Goal: Information Seeking & Learning: Understand process/instructions

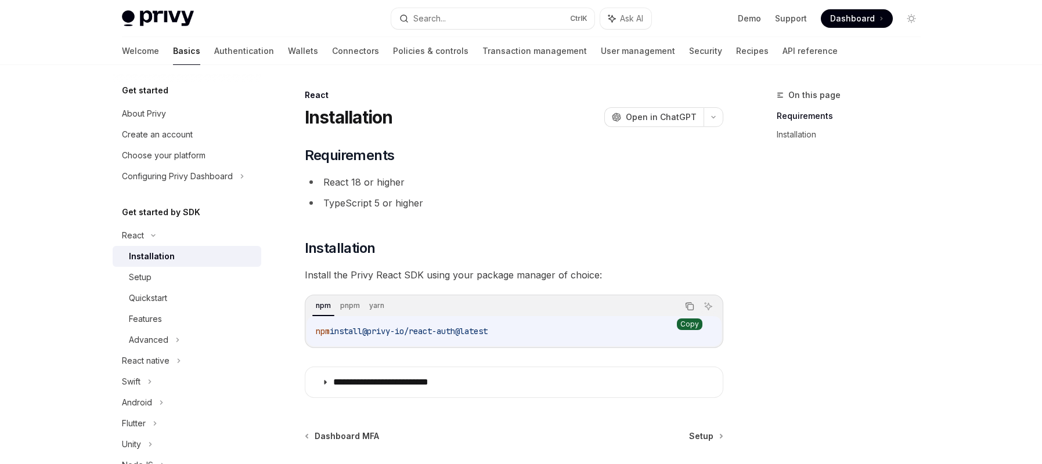
click at [692, 312] on button "Copy the contents from the code block" at bounding box center [689, 306] width 15 height 15
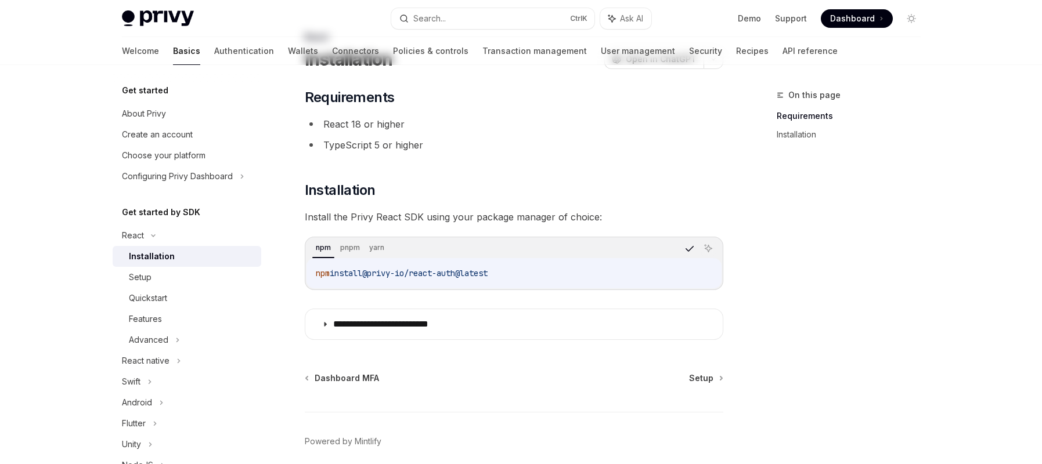
scroll to position [106, 0]
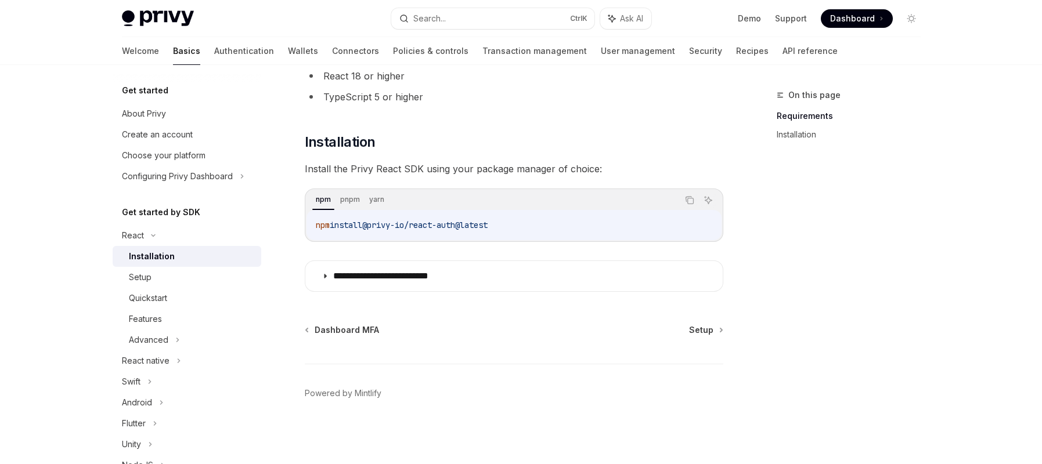
click at [767, 200] on div "On this page Requirements Installation" at bounding box center [841, 276] width 176 height 376
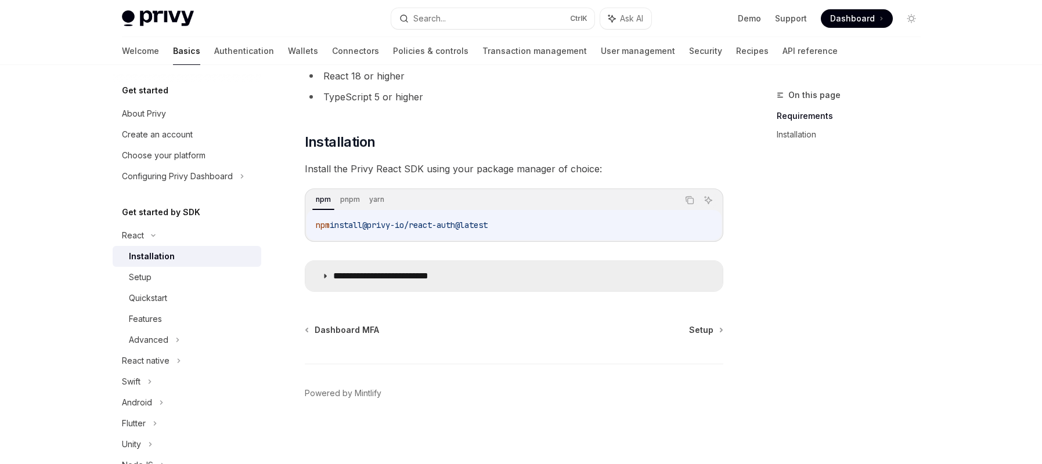
click at [406, 272] on p "**********" at bounding box center [399, 276] width 132 height 12
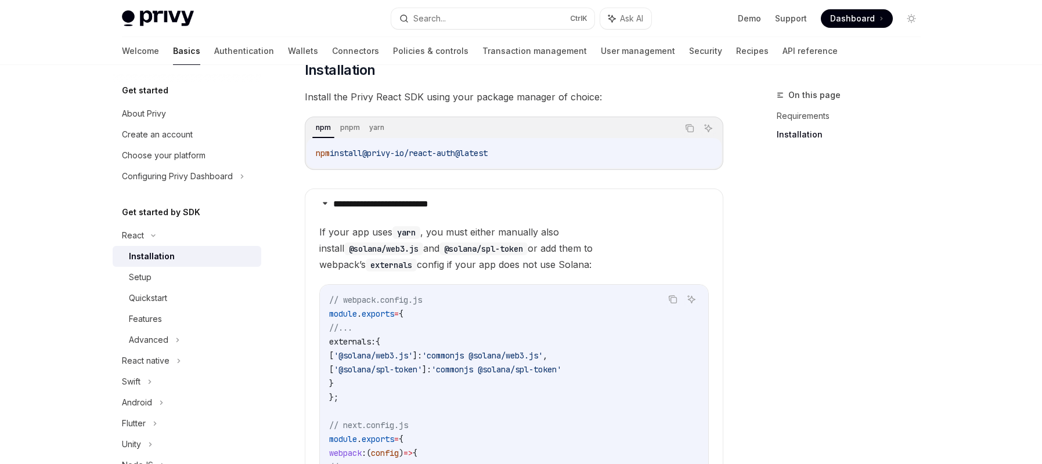
scroll to position [172, 0]
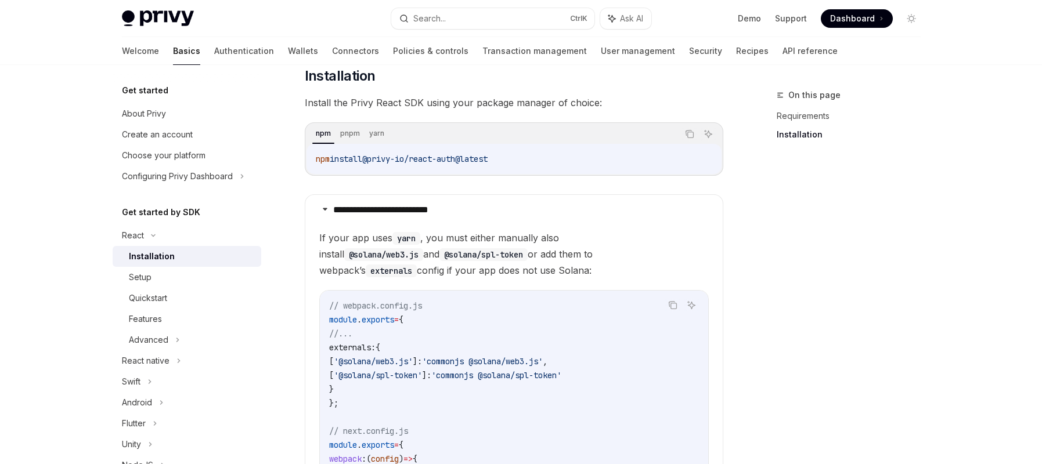
click at [409, 170] on div "npm install @privy-io/react-auth@latest" at bounding box center [513, 159] width 415 height 30
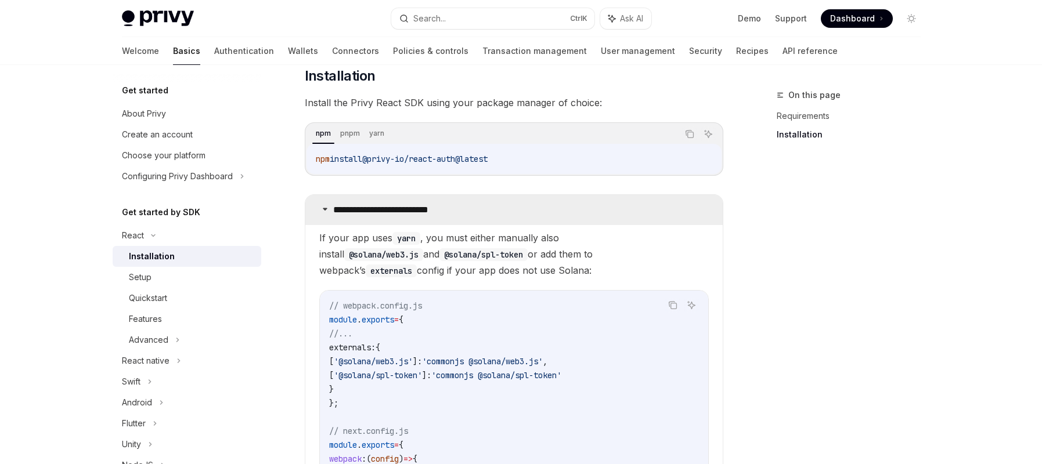
click at [409, 197] on summary "**********" at bounding box center [513, 210] width 417 height 30
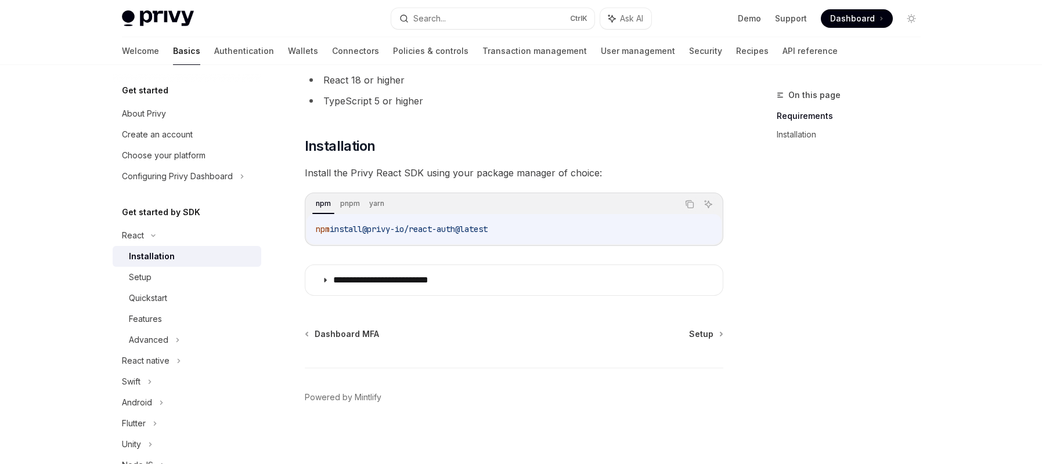
scroll to position [106, 0]
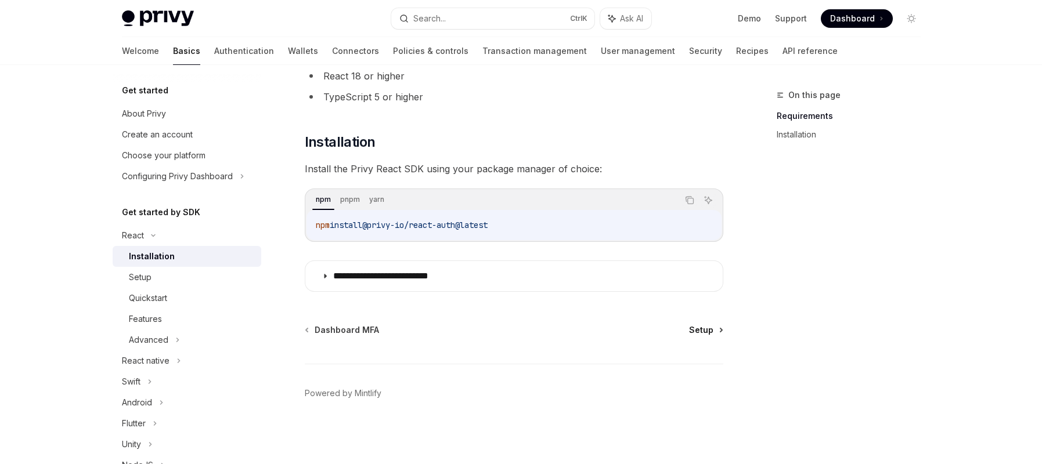
drag, startPoint x: 718, startPoint y: 333, endPoint x: 712, endPoint y: 334, distance: 6.5
click at [718, 333] on link "Setup" at bounding box center [705, 330] width 33 height 12
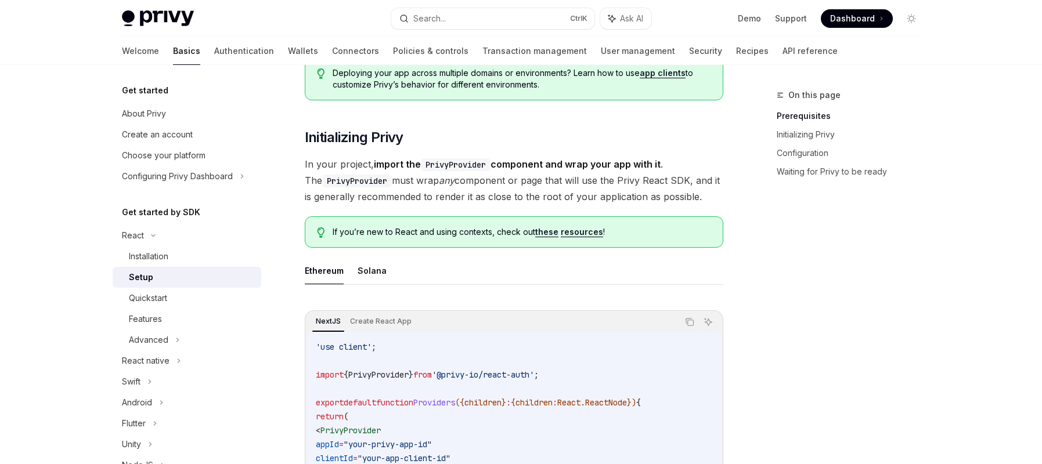
scroll to position [198, 0]
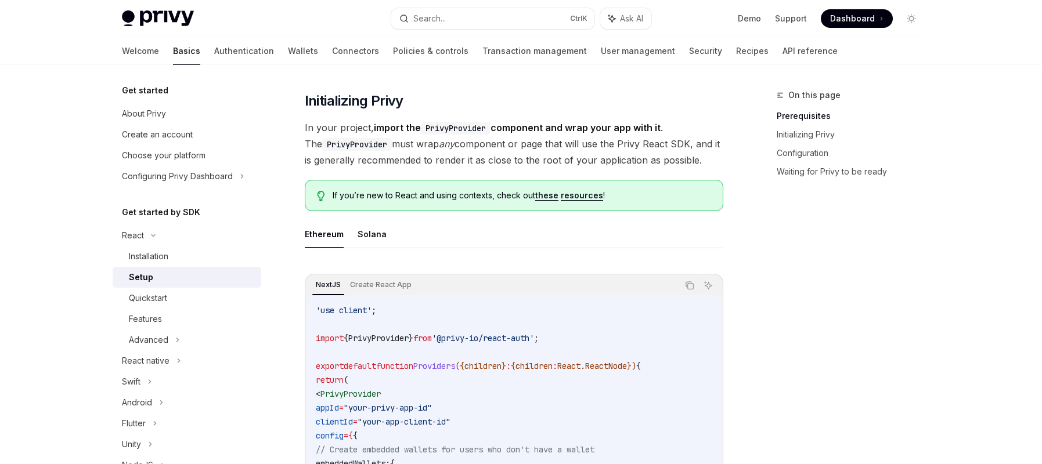
scroll to position [198, 0]
click at [556, 256] on div "Ethereum Solana NextJS Create React App Copy Ask AI 'use client' ; import { Pri…" at bounding box center [514, 428] width 418 height 418
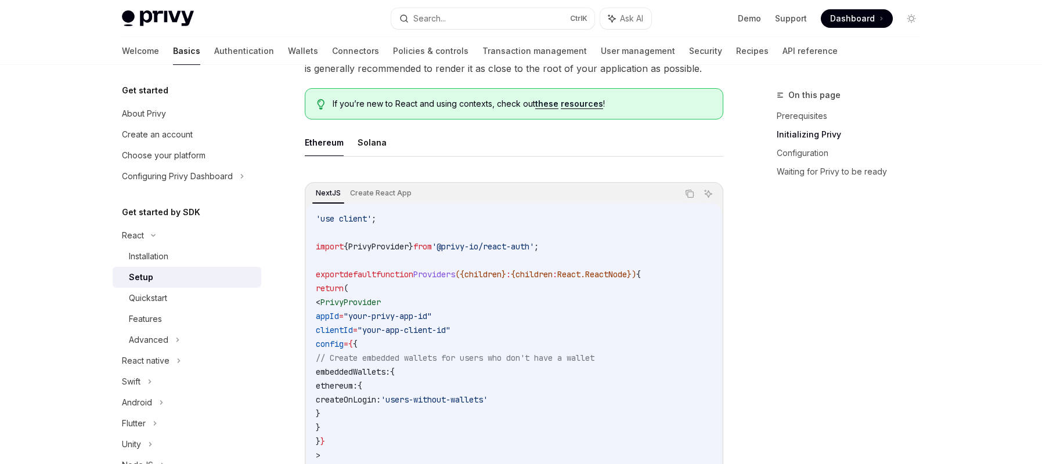
scroll to position [331, 0]
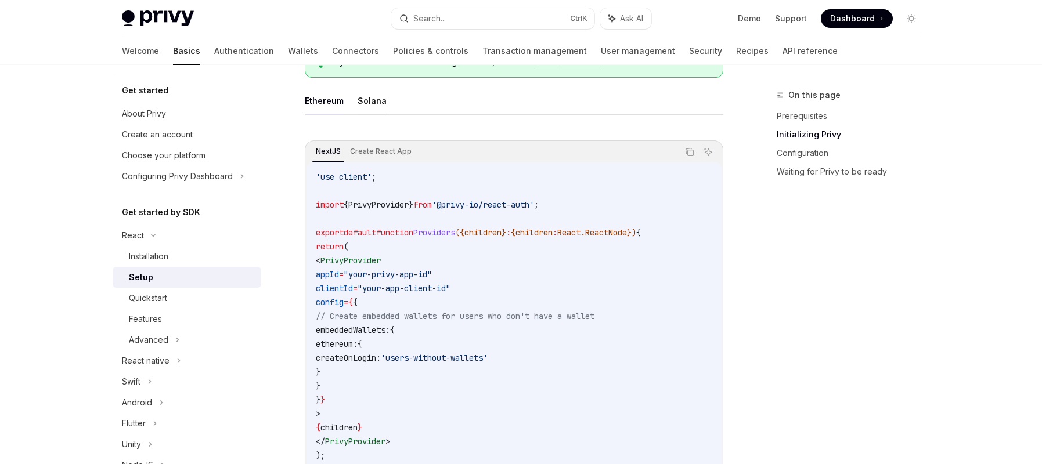
click at [357, 109] on button "Solana" at bounding box center [371, 100] width 29 height 27
click at [327, 99] on button "Ethereum" at bounding box center [324, 100] width 39 height 27
click at [365, 111] on button "Solana" at bounding box center [371, 100] width 29 height 27
click at [691, 158] on button "Copy the contents from the code block" at bounding box center [689, 151] width 15 height 15
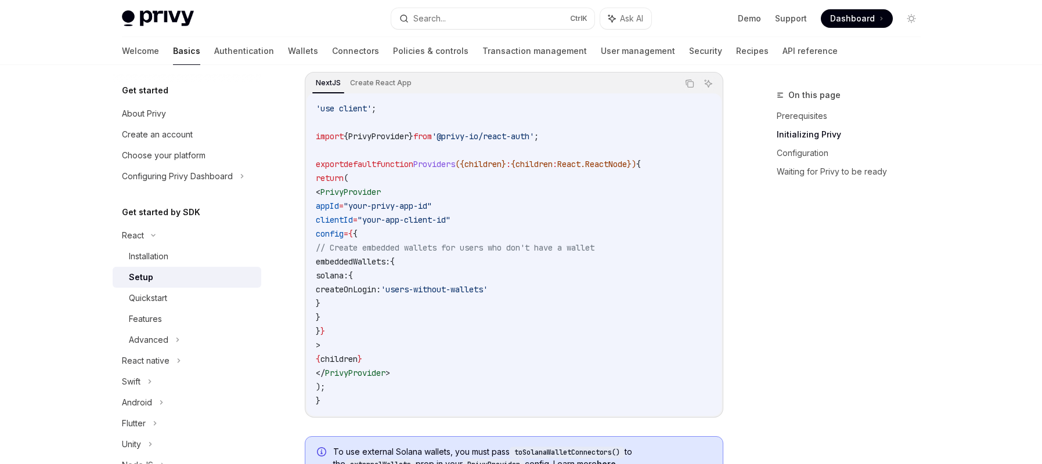
scroll to position [397, 0]
click at [688, 89] on icon "Copy the contents from the code block" at bounding box center [690, 87] width 6 height 6
click at [320, 308] on span "}" at bounding box center [318, 306] width 5 height 10
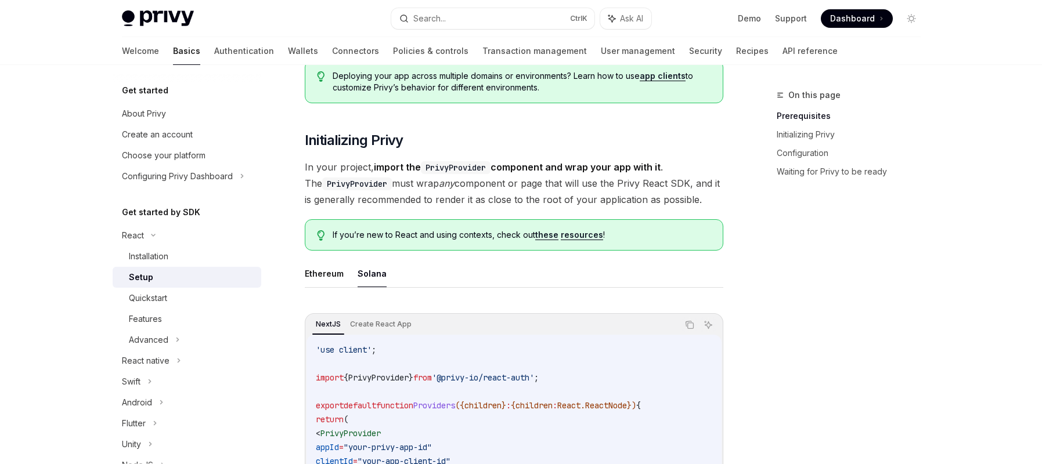
scroll to position [66, 0]
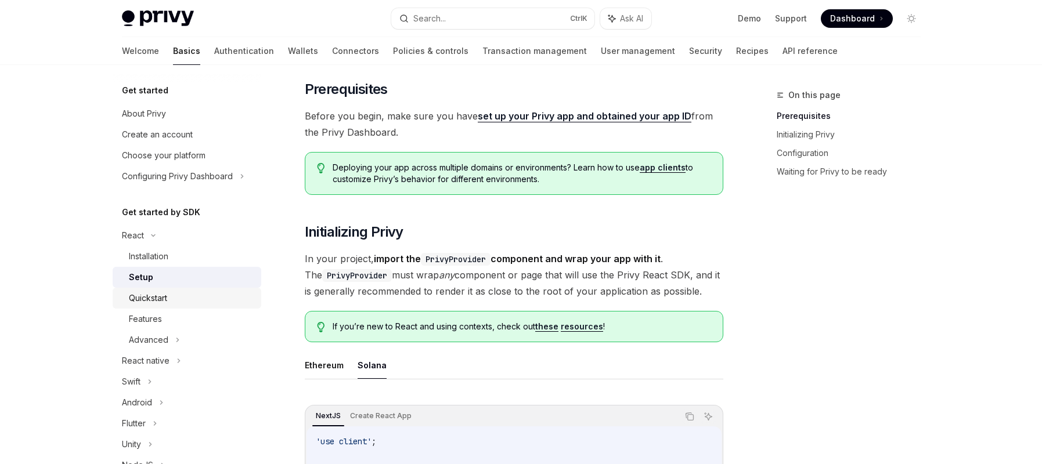
click at [144, 296] on div "Quickstart" at bounding box center [148, 298] width 38 height 14
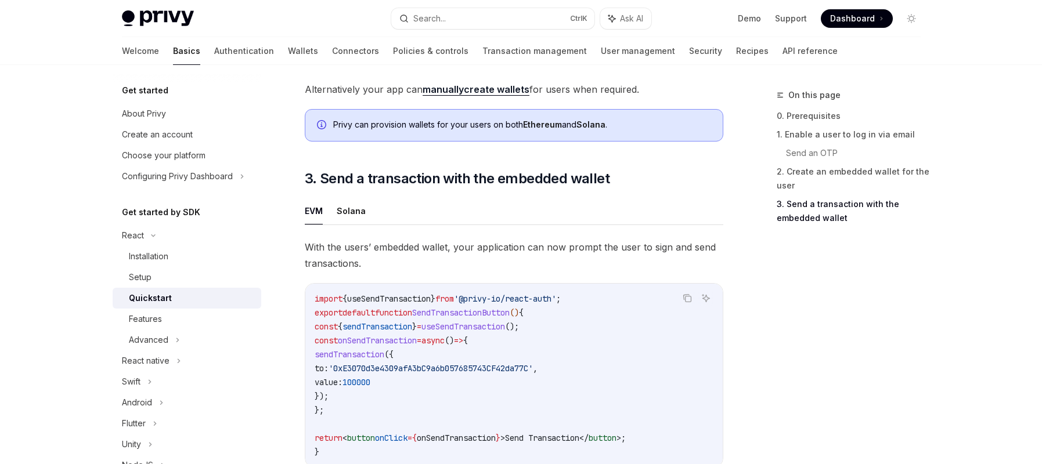
scroll to position [887, 0]
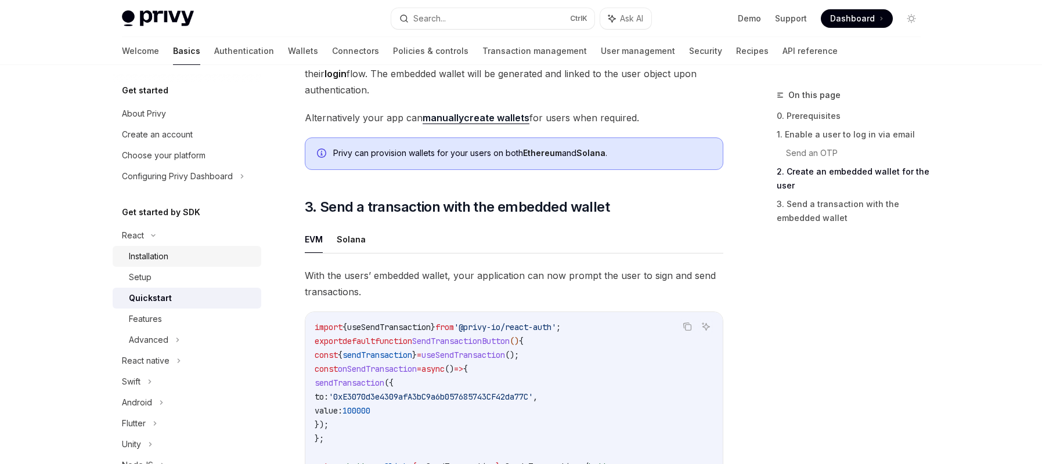
click at [180, 253] on div "Installation" at bounding box center [191, 257] width 125 height 14
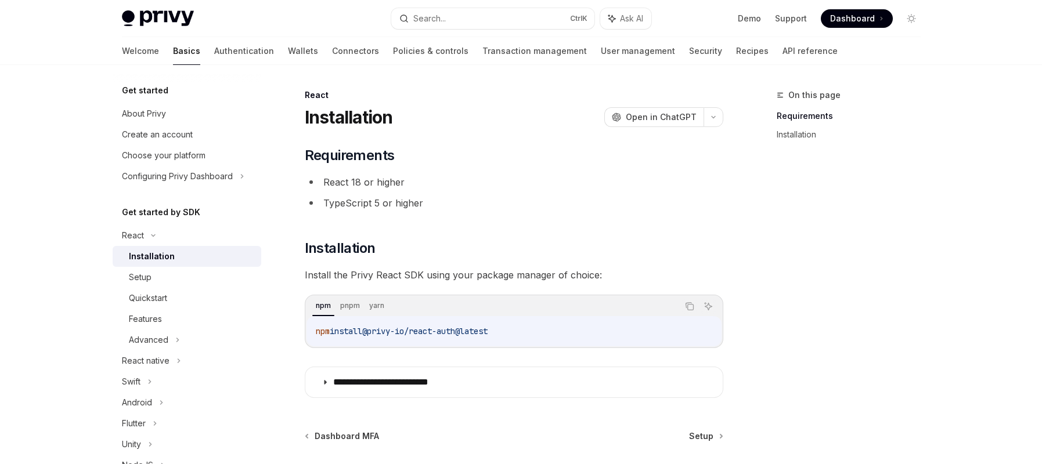
scroll to position [66, 0]
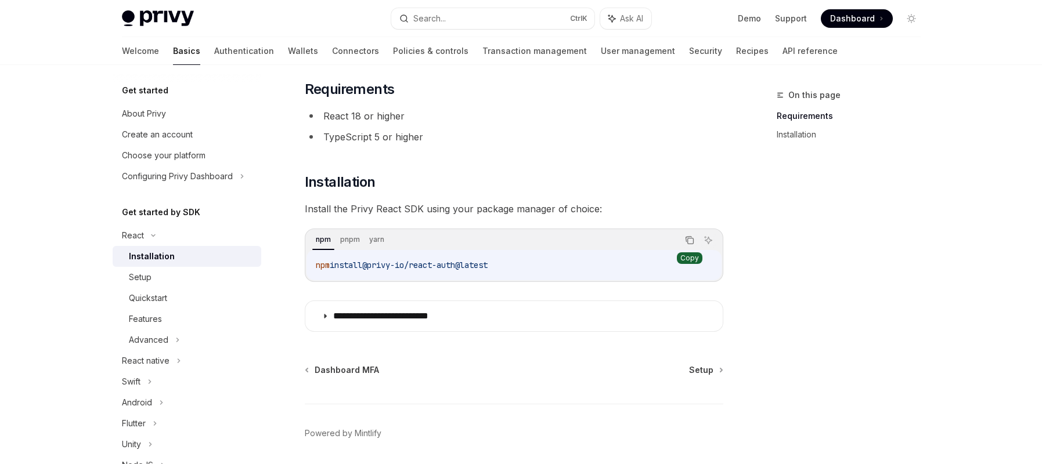
click at [688, 242] on icon "Copy the contents from the code block" at bounding box center [689, 240] width 9 height 9
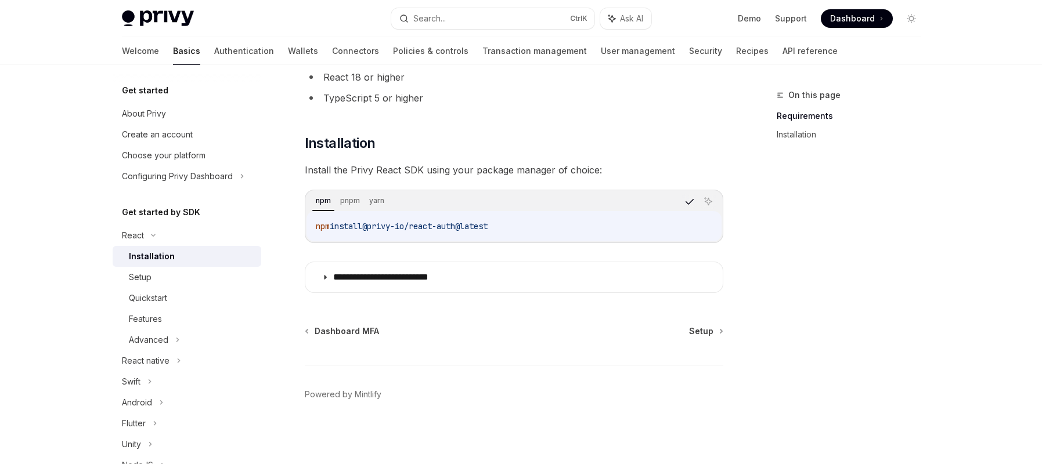
scroll to position [106, 0]
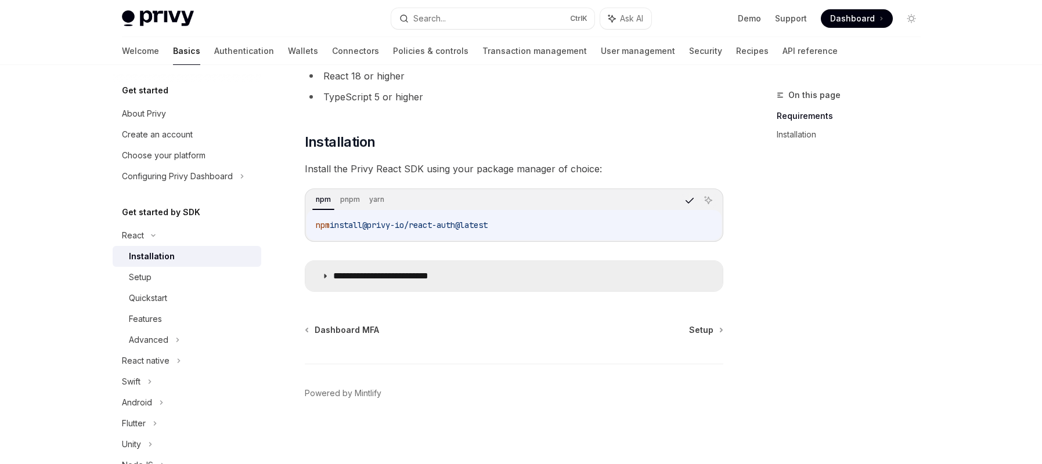
click at [446, 274] on p "**********" at bounding box center [399, 276] width 132 height 12
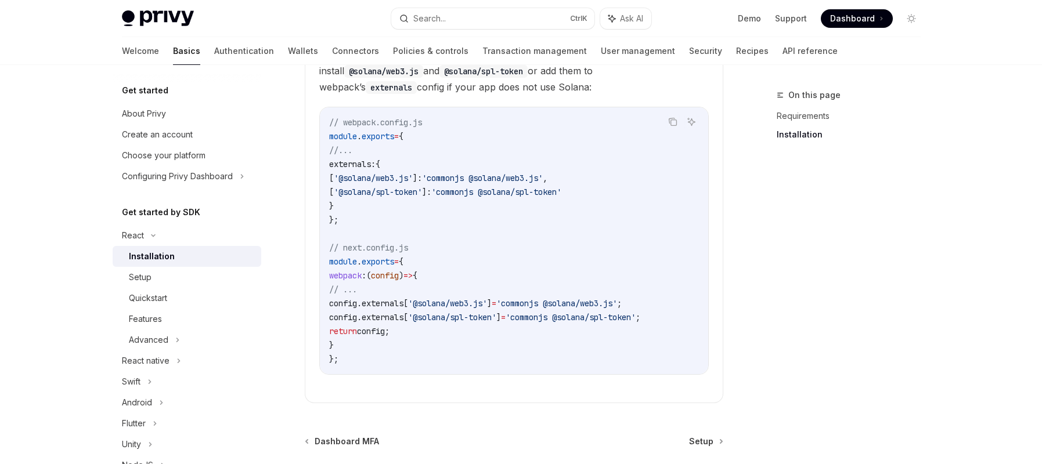
scroll to position [172, 0]
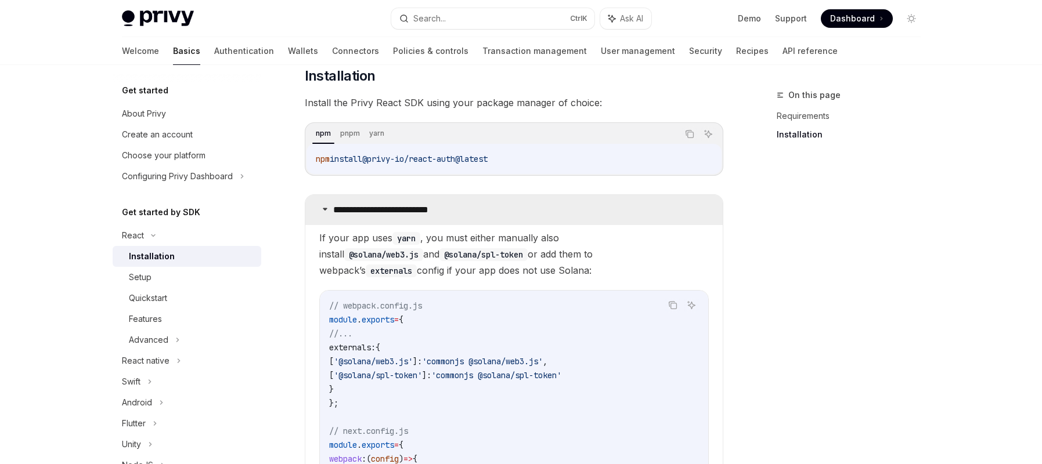
click at [377, 213] on p "**********" at bounding box center [399, 210] width 132 height 12
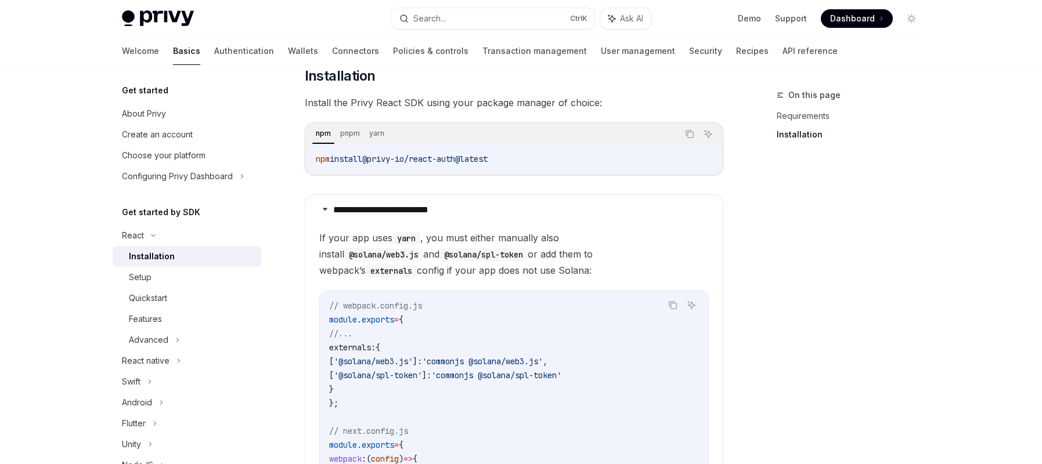
scroll to position [106, 0]
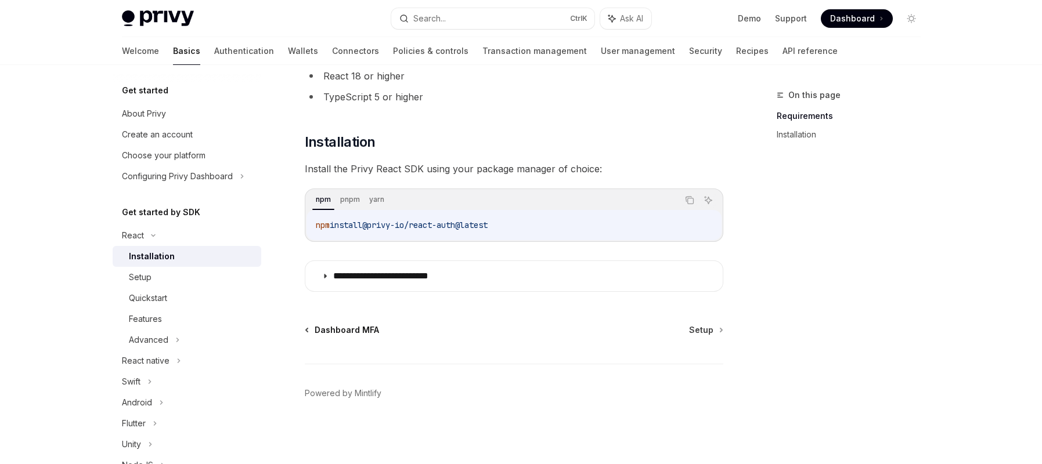
click at [340, 334] on span "Dashboard MFA" at bounding box center [347, 330] width 64 height 12
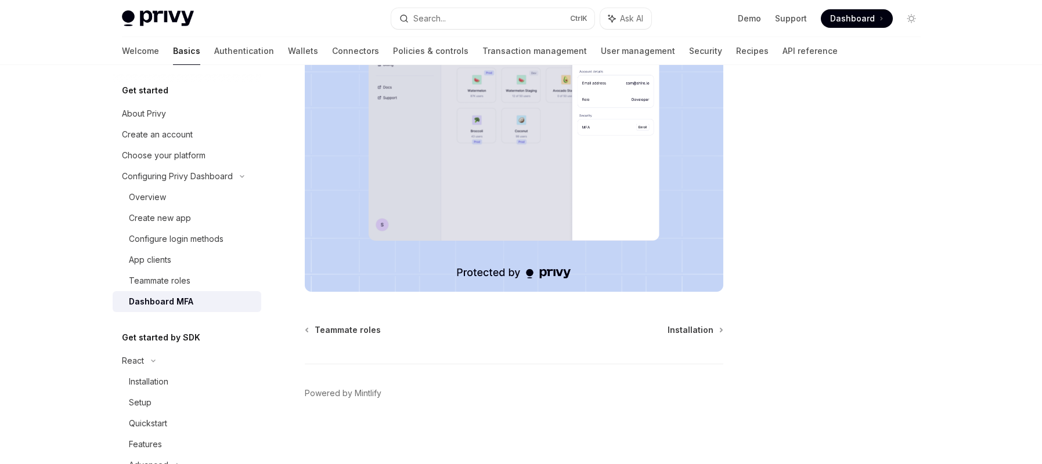
scroll to position [277, 0]
click at [683, 324] on span "Installation" at bounding box center [690, 330] width 46 height 12
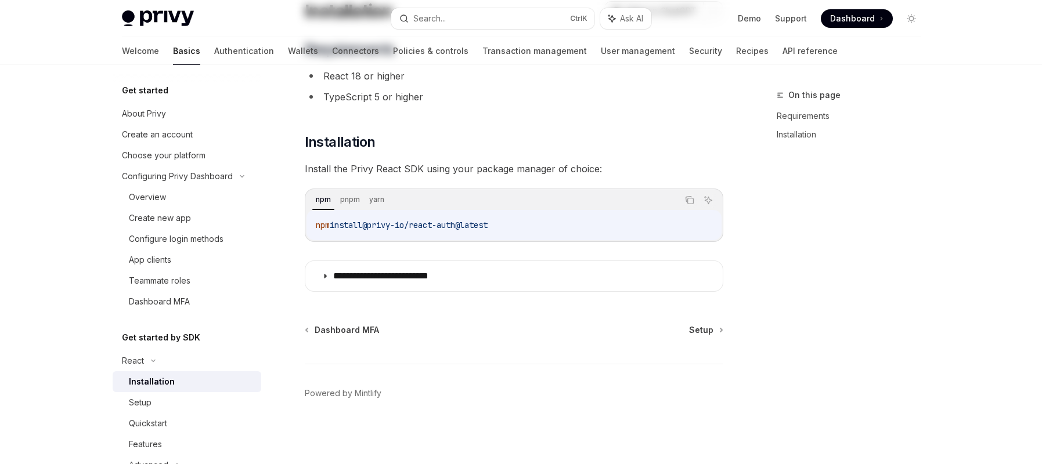
type textarea "*"
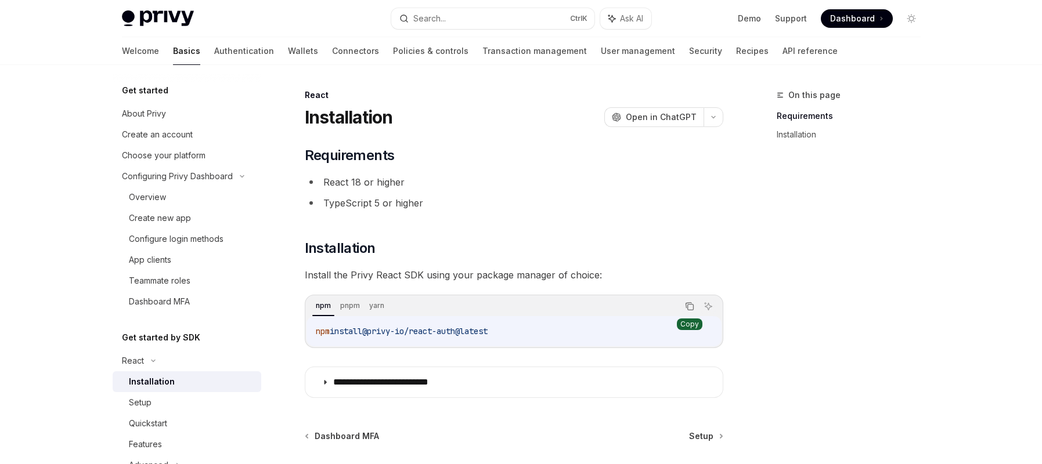
click at [686, 309] on icon "Copy the contents from the code block" at bounding box center [689, 306] width 9 height 9
